Goal: Information Seeking & Learning: Learn about a topic

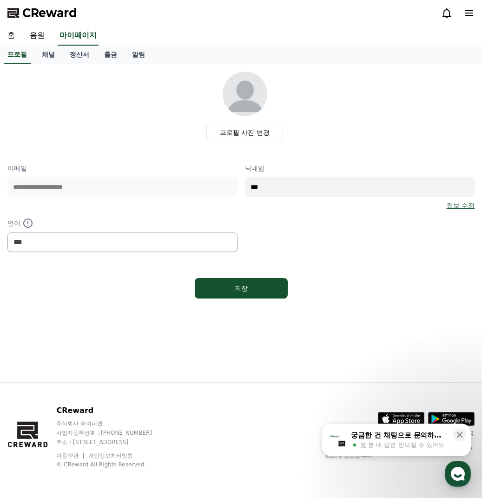
select select "**********"
click at [38, 36] on link "음원" at bounding box center [37, 36] width 30 height 20
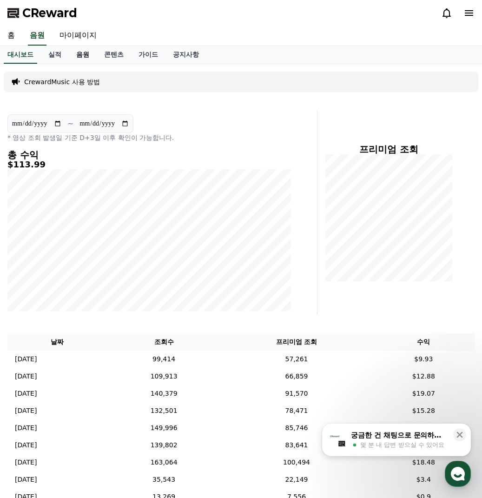
click at [86, 57] on link "음원" at bounding box center [83, 55] width 28 height 18
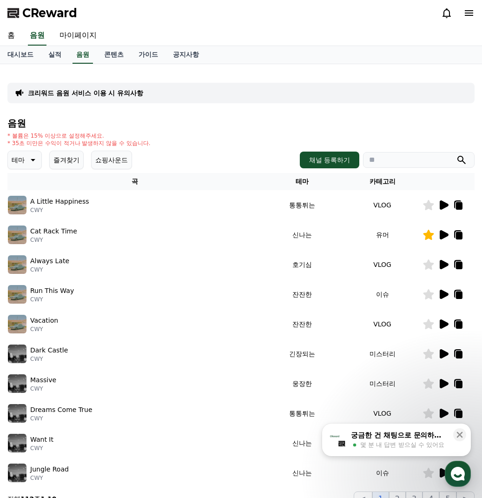
click at [445, 232] on icon at bounding box center [444, 234] width 9 height 9
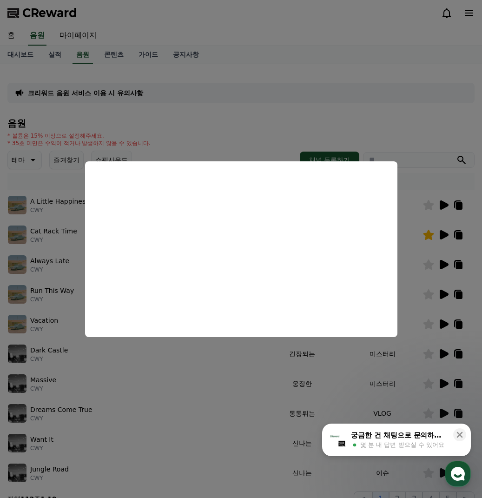
click at [208, 391] on button "close modal" at bounding box center [241, 249] width 482 height 498
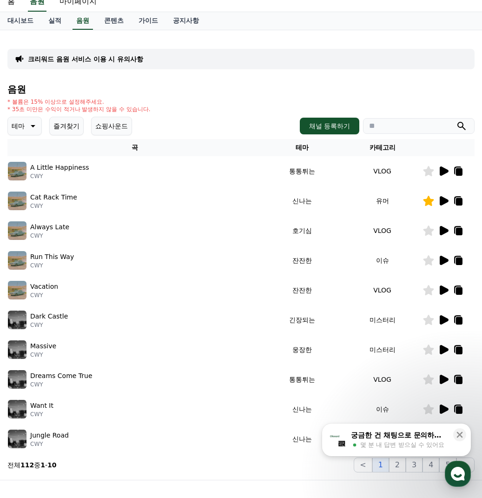
scroll to position [93, 0]
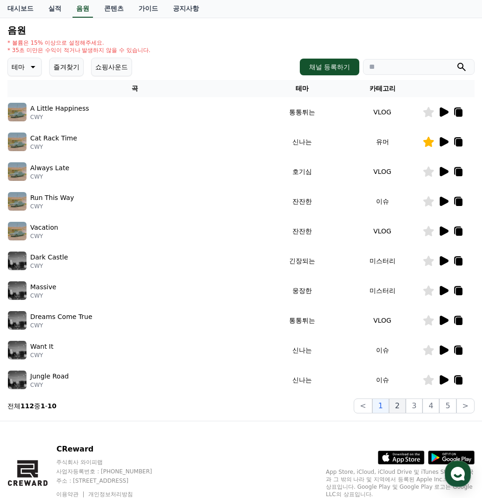
click at [394, 406] on button "2" at bounding box center [397, 405] width 17 height 15
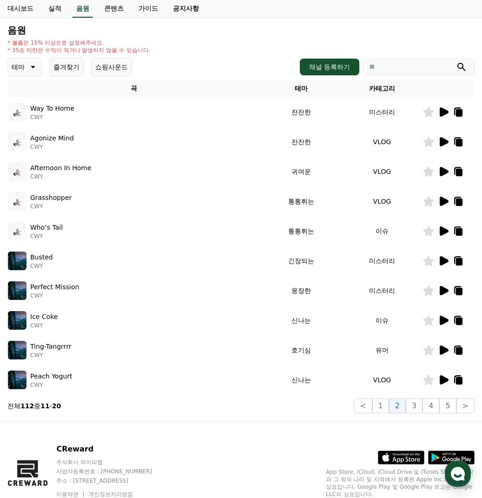
click at [174, 10] on link "공지사항" at bounding box center [186, 9] width 41 height 18
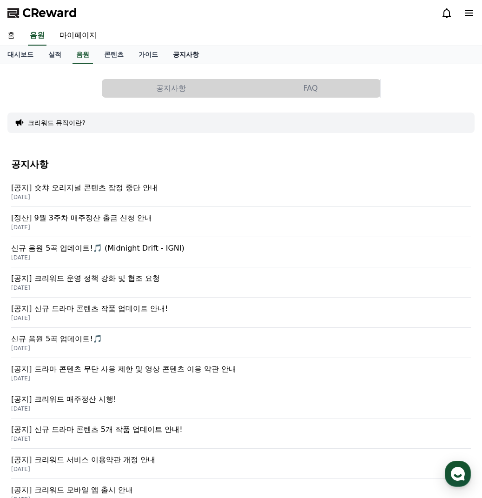
click at [180, 52] on link "공지사항" at bounding box center [186, 55] width 41 height 18
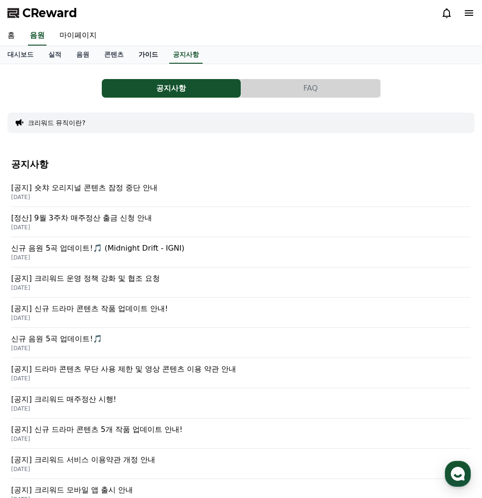
click at [144, 58] on link "가이드" at bounding box center [148, 55] width 34 height 18
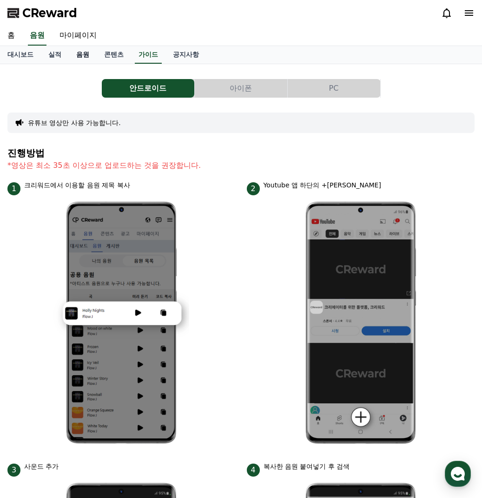
click at [73, 57] on link "음원" at bounding box center [83, 55] width 28 height 18
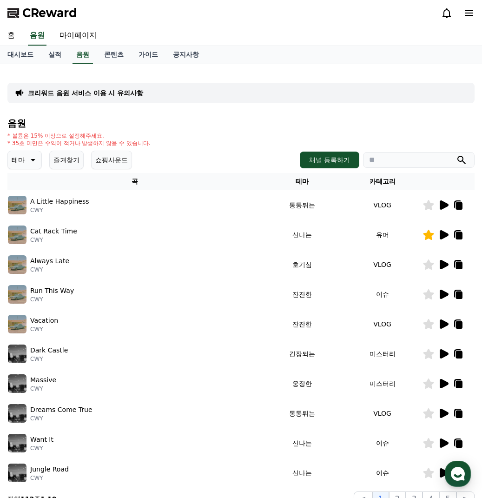
drag, startPoint x: 63, startPoint y: 160, endPoint x: 68, endPoint y: 160, distance: 5.6
click at [63, 160] on button "즐겨찾기" at bounding box center [66, 160] width 34 height 19
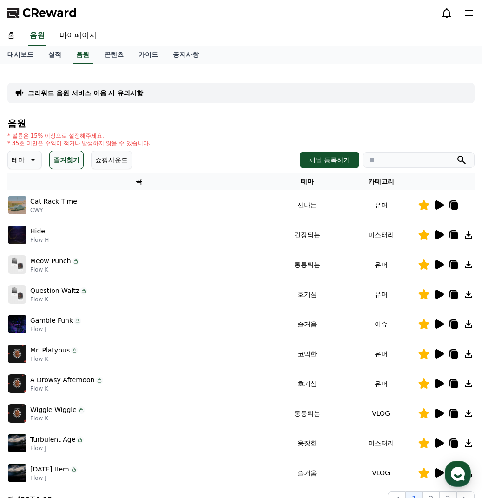
click at [441, 296] on icon at bounding box center [439, 294] width 9 height 9
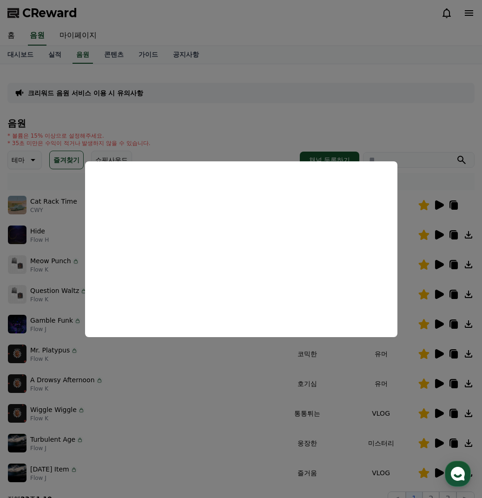
click at [424, 144] on button "close modal" at bounding box center [241, 249] width 482 height 498
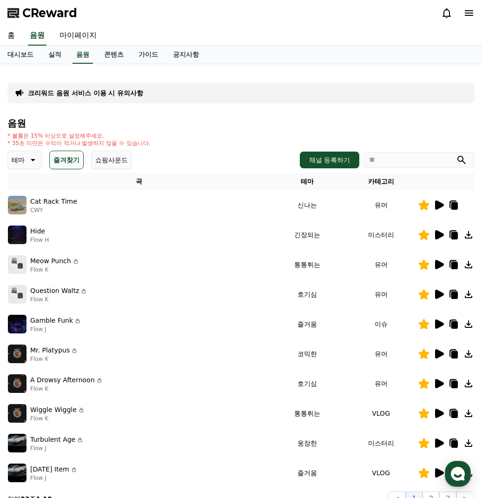
click at [448, 290] on div at bounding box center [446, 294] width 56 height 11
drag, startPoint x: 449, startPoint y: 292, endPoint x: 456, endPoint y: 295, distance: 7.5
click at [450, 293] on icon at bounding box center [453, 294] width 11 height 11
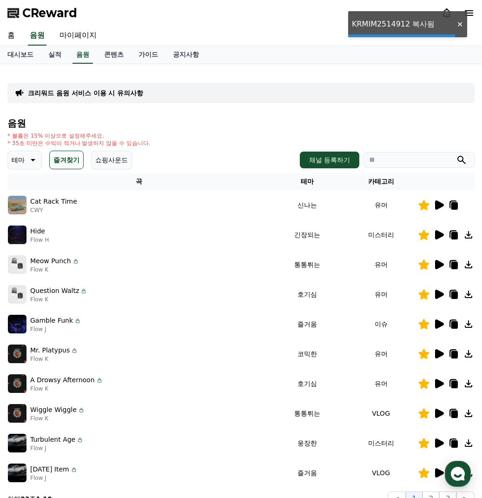
click at [456, 295] on icon at bounding box center [454, 294] width 7 height 7
